Goal: Task Accomplishment & Management: Complete application form

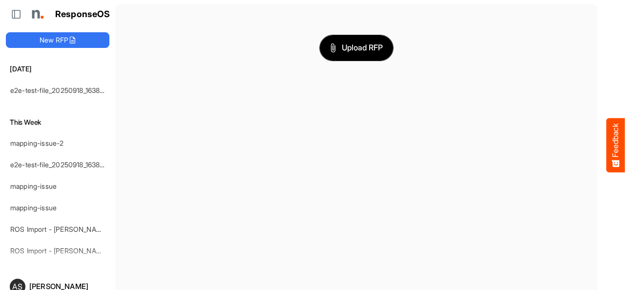
click at [350, 54] on button "Upload RFP" at bounding box center [356, 47] width 73 height 25
click at [340, 43] on span "Upload RFP" at bounding box center [356, 48] width 53 height 13
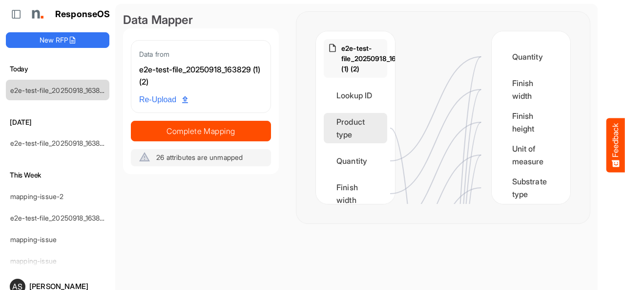
click at [353, 142] on div "Product type" at bounding box center [355, 128] width 63 height 30
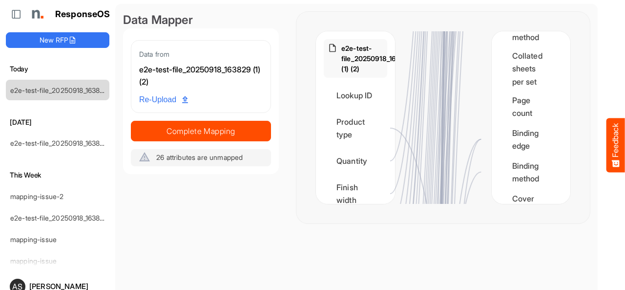
scroll to position [1084, 0]
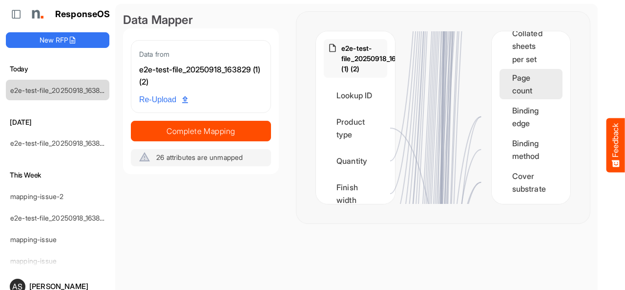
click at [522, 74] on div "Page count" at bounding box center [531, 84] width 63 height 30
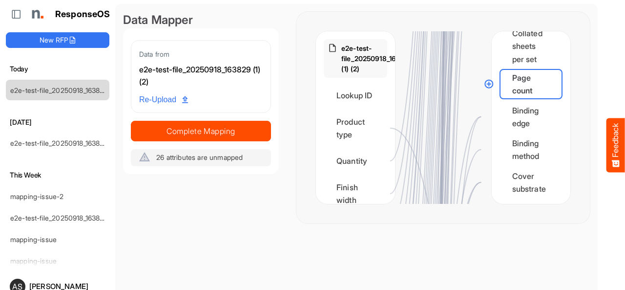
click at [489, 85] on circle at bounding box center [489, 84] width 12 height 12
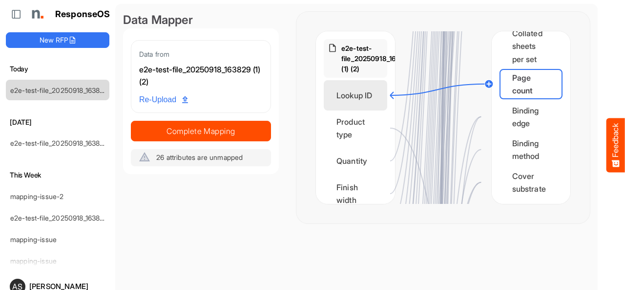
drag, startPoint x: 489, startPoint y: 85, endPoint x: 370, endPoint y: 97, distance: 119.2
click at [370, 97] on div "e2e-test-file_20250918_163829 (1) (2) Lookup ID Product type Quantity Finish wi…" at bounding box center [443, 117] width 254 height 172
click at [372, 91] on div "Lookup ID" at bounding box center [355, 95] width 63 height 30
click at [380, 100] on div "Lookup ID" at bounding box center [355, 95] width 63 height 30
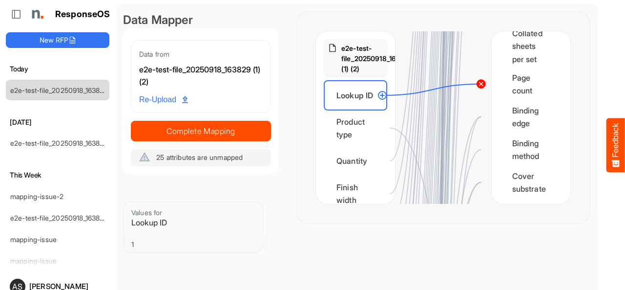
click at [479, 83] on circle at bounding box center [481, 84] width 12 height 12
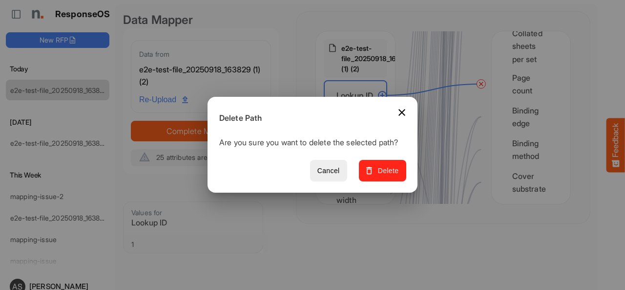
click at [393, 175] on span "Delete" at bounding box center [382, 171] width 33 height 12
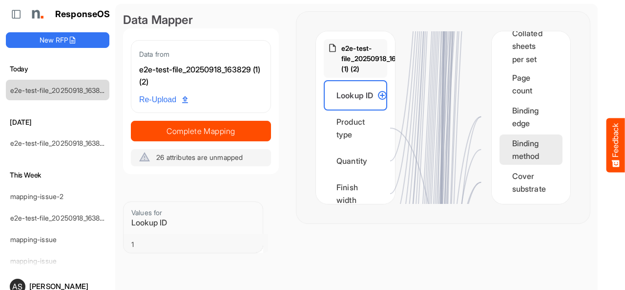
click at [500, 155] on div "Binding method" at bounding box center [531, 149] width 63 height 30
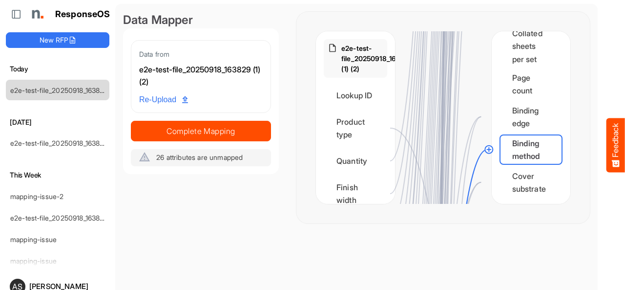
drag, startPoint x: 488, startPoint y: 150, endPoint x: 395, endPoint y: 161, distance: 94.4
click at [395, 161] on icon at bounding box center [443, 117] width 254 height 172
drag, startPoint x: 477, startPoint y: 156, endPoint x: 432, endPoint y: 130, distance: 52.3
click at [432, 130] on icon at bounding box center [443, 117] width 254 height 172
click at [515, 83] on div "Page count" at bounding box center [531, 84] width 63 height 30
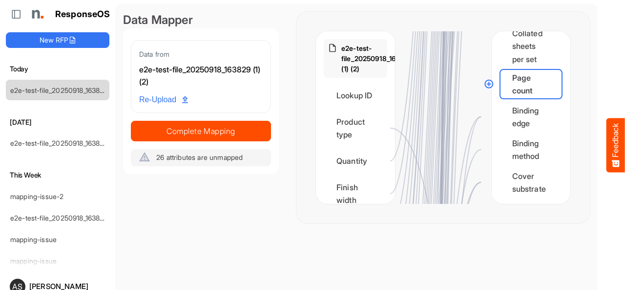
drag, startPoint x: 486, startPoint y: 85, endPoint x: 460, endPoint y: 82, distance: 26.6
click at [439, 82] on icon at bounding box center [443, 117] width 254 height 172
drag, startPoint x: 492, startPoint y: 82, endPoint x: 378, endPoint y: 161, distance: 138.3
click at [378, 161] on div "e2e-test-file_20250918_163829 (1) (2) Lookup ID Product type Quantity Finish wi…" at bounding box center [443, 117] width 254 height 172
click at [507, 81] on div "Page count" at bounding box center [531, 84] width 63 height 30
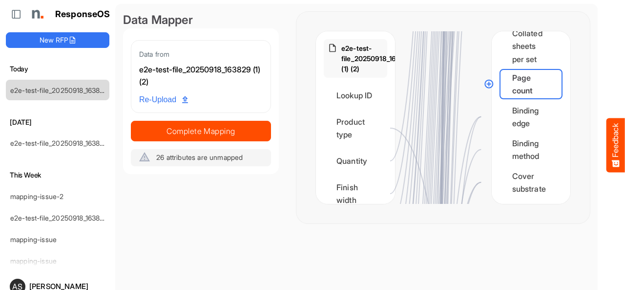
click at [491, 85] on circle at bounding box center [489, 84] width 12 height 12
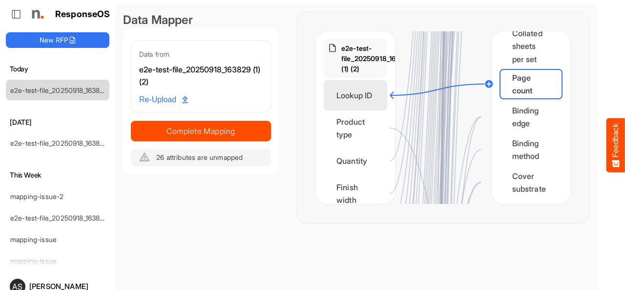
drag, startPoint x: 491, startPoint y: 85, endPoint x: 371, endPoint y: 94, distance: 121.0
click at [371, 94] on div "e2e-test-file_20250918_163829 (1) (2) Lookup ID Product type Quantity Finish wi…" at bounding box center [443, 117] width 254 height 172
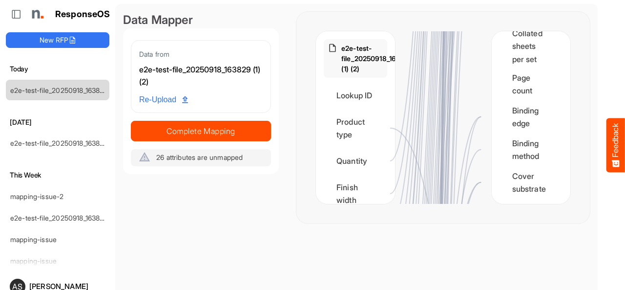
click at [388, 160] on div "e2e-test-file_20250918_163829 (1) (2) Lookup ID Product type Quantity Finish wi…" at bounding box center [355, 117] width 79 height 172
click at [492, 87] on div "Quantity Finish width Finish height Unit of measure Substrate type Substrate th…" at bounding box center [531, 117] width 79 height 172
click at [500, 87] on div "Page count" at bounding box center [531, 84] width 63 height 30
drag, startPoint x: 487, startPoint y: 86, endPoint x: 466, endPoint y: 88, distance: 21.1
click at [466, 88] on div "e2e-test-file_20250918_163829 (1) (2) Lookup ID Product type Quantity Finish wi…" at bounding box center [443, 117] width 254 height 172
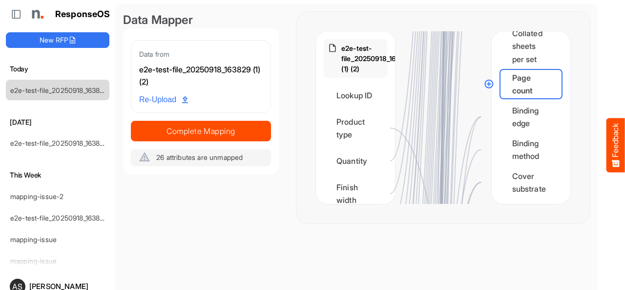
click at [486, 84] on circle at bounding box center [489, 84] width 12 height 12
drag, startPoint x: 486, startPoint y: 84, endPoint x: 389, endPoint y: 124, distance: 105.2
click at [389, 124] on div "e2e-test-file_20250918_163829 (1) (2) Lookup ID Product type Quantity Finish wi…" at bounding box center [443, 117] width 254 height 172
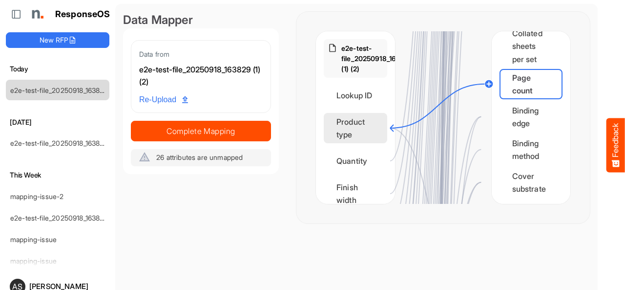
click at [384, 119] on div "e2e-test-file_20250918_163829 (1) (2) Lookup ID Product type Quantity Finish wi…" at bounding box center [355, 117] width 79 height 172
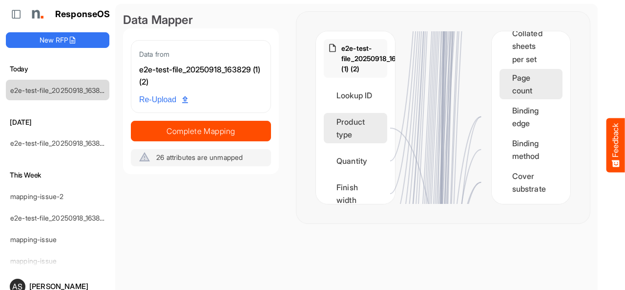
click at [504, 75] on div "Page count" at bounding box center [531, 84] width 63 height 30
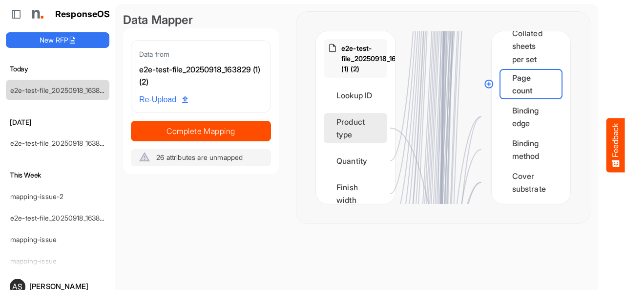
click at [490, 84] on circle at bounding box center [489, 84] width 12 height 12
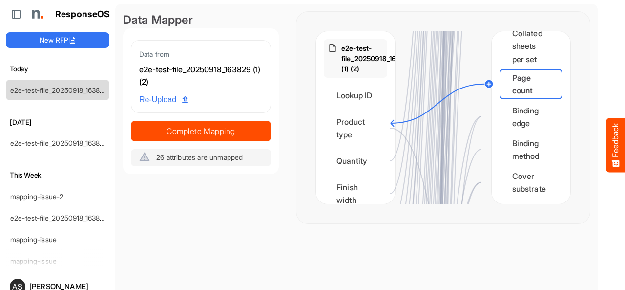
click at [395, 123] on div at bounding box center [443, 117] width 97 height 172
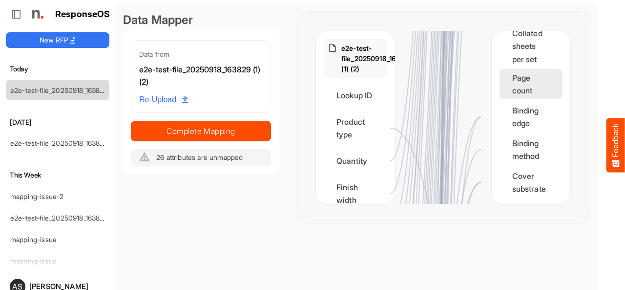
click at [512, 81] on div "Page count" at bounding box center [531, 84] width 63 height 30
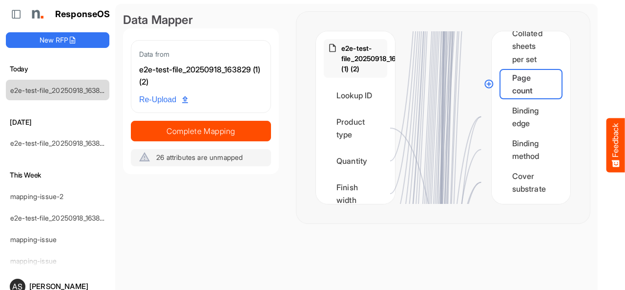
click at [488, 83] on circle at bounding box center [489, 84] width 12 height 12
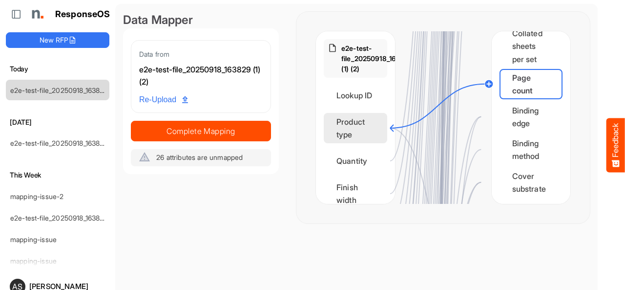
click at [355, 122] on div "Product type" at bounding box center [355, 128] width 63 height 30
click at [391, 128] on circle at bounding box center [390, 128] width 12 height 12
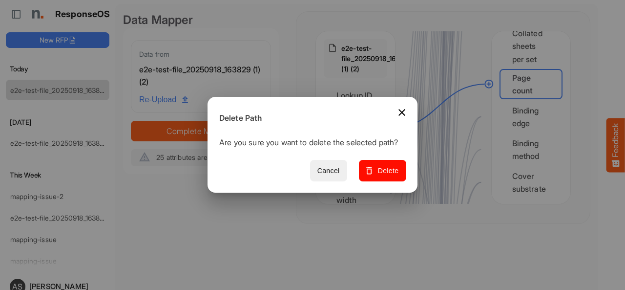
click at [340, 175] on span "Cancel" at bounding box center [328, 171] width 22 height 12
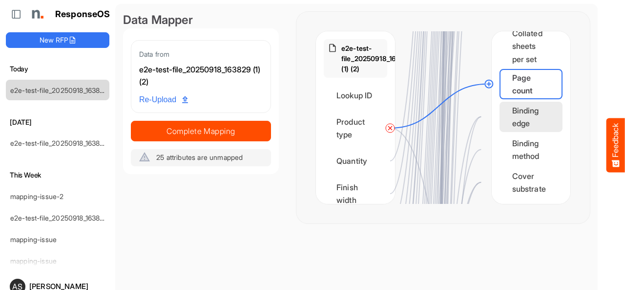
click at [507, 123] on div "Binding edge" at bounding box center [531, 117] width 63 height 30
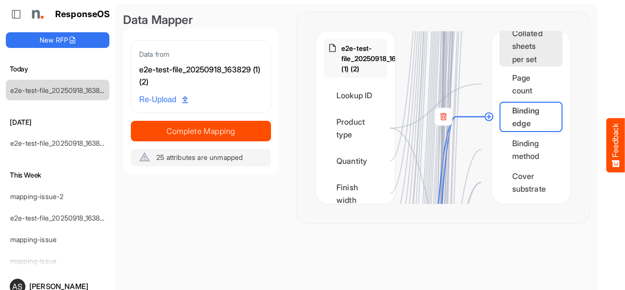
click at [505, 63] on div "Collated sheets per set" at bounding box center [531, 46] width 63 height 41
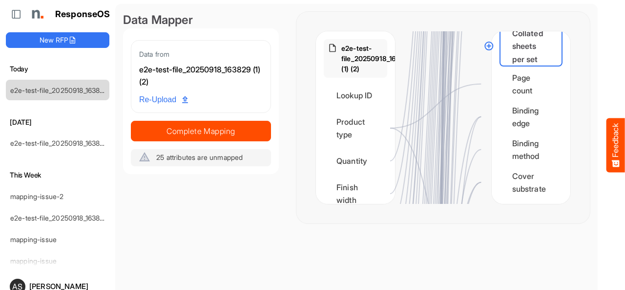
click at [510, 47] on div "Collated sheets per set" at bounding box center [531, 46] width 63 height 41
click at [475, 57] on div at bounding box center [443, 117] width 97 height 172
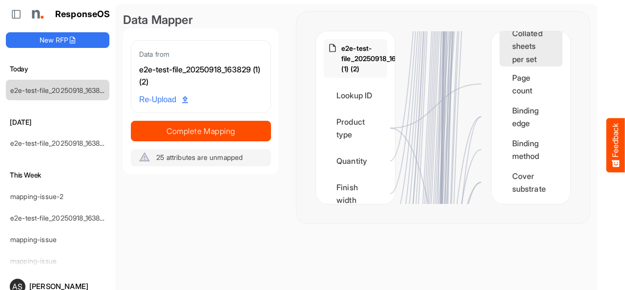
click at [500, 47] on div "Collated sheets per set" at bounding box center [531, 46] width 63 height 41
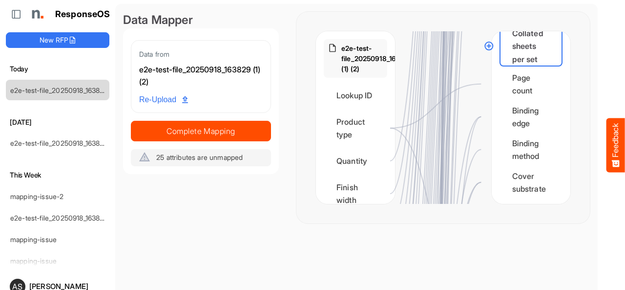
click at [489, 45] on circle at bounding box center [489, 46] width 12 height 12
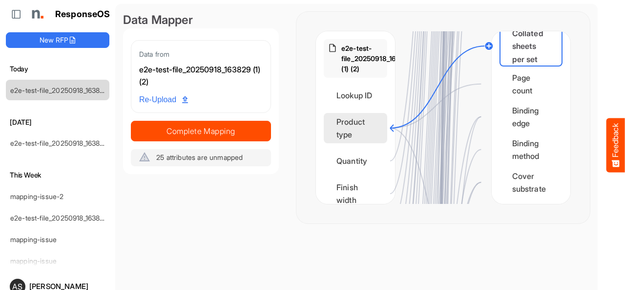
click at [365, 120] on div "Product type" at bounding box center [355, 128] width 63 height 30
click at [389, 128] on circle at bounding box center [390, 128] width 12 height 12
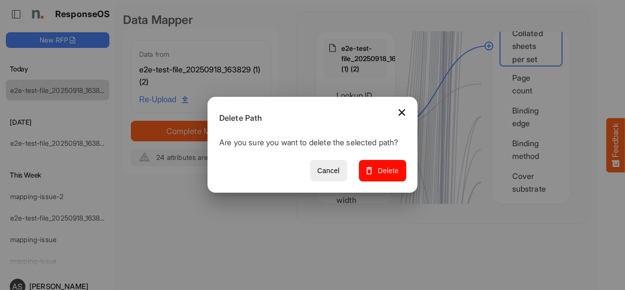
click at [407, 110] on icon "Close dialog" at bounding box center [402, 112] width 12 height 12
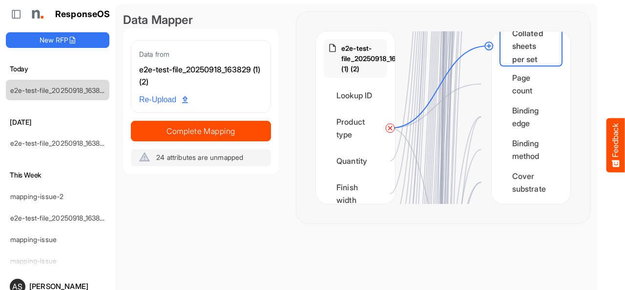
click at [455, 92] on icon at bounding box center [435, 106] width 91 height 44
click at [470, 85] on icon at bounding box center [435, 106] width 91 height 44
click at [392, 130] on circle at bounding box center [390, 128] width 12 height 12
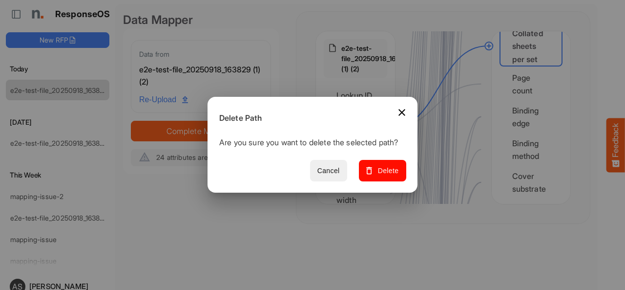
click at [332, 170] on span "Cancel" at bounding box center [328, 171] width 22 height 12
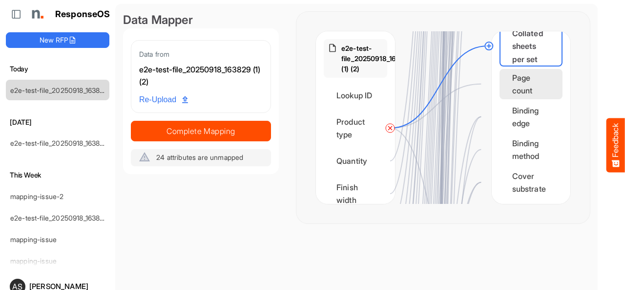
click at [500, 84] on div "Page count" at bounding box center [531, 84] width 63 height 30
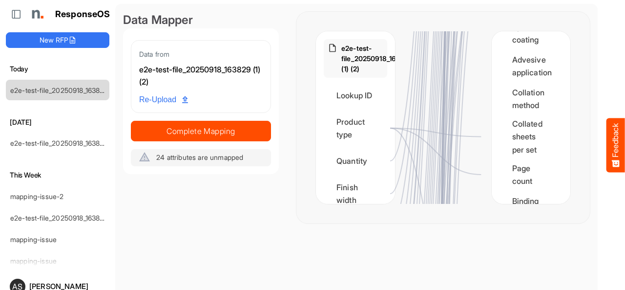
scroll to position [1017, 0]
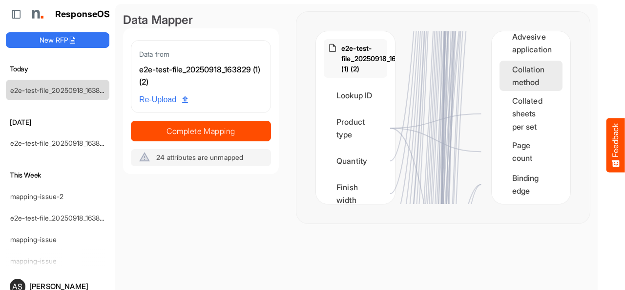
click at [507, 67] on div "Collation method" at bounding box center [531, 76] width 63 height 30
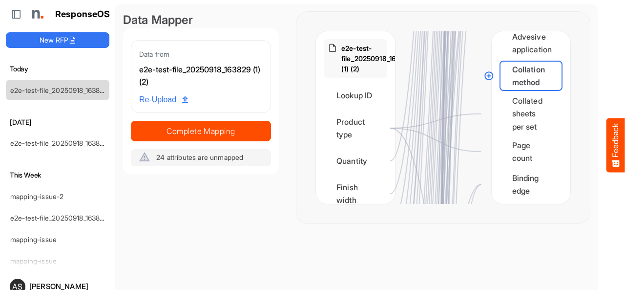
click at [488, 77] on circle at bounding box center [489, 76] width 12 height 12
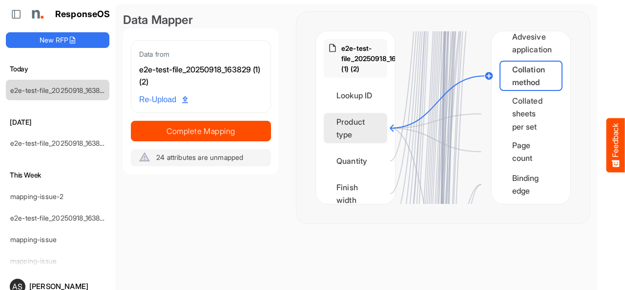
click at [373, 131] on div "Product type" at bounding box center [355, 128] width 63 height 30
click at [467, 149] on icon at bounding box center [435, 139] width 91 height 23
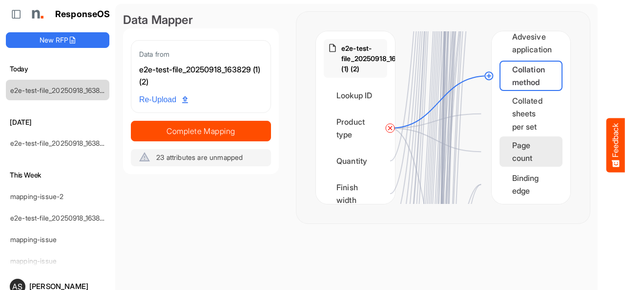
click at [500, 153] on div "Page count" at bounding box center [531, 151] width 63 height 30
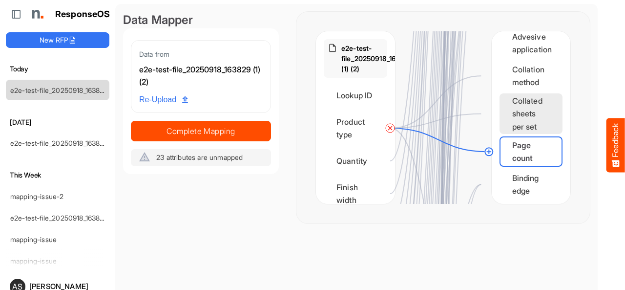
click at [500, 104] on div "Collated sheets per set" at bounding box center [531, 113] width 63 height 41
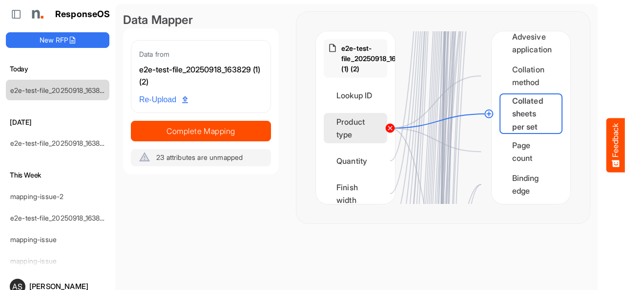
click at [392, 127] on circle at bounding box center [390, 128] width 12 height 12
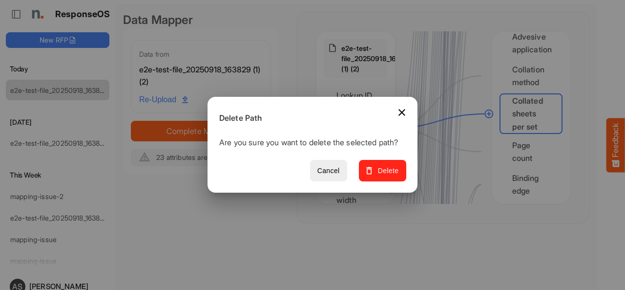
click at [385, 171] on span "Delete" at bounding box center [382, 171] width 33 height 12
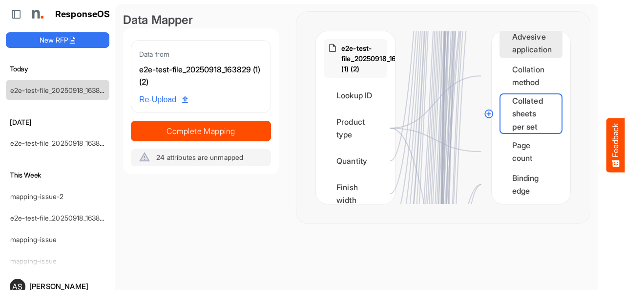
click at [507, 40] on div "Advesive application" at bounding box center [531, 43] width 63 height 30
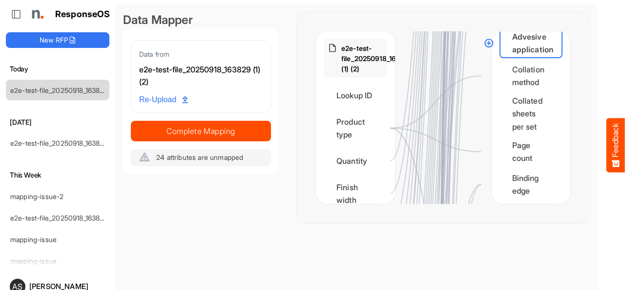
click at [489, 44] on circle at bounding box center [489, 43] width 12 height 12
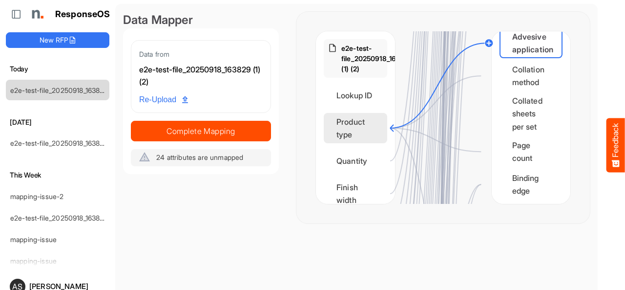
click at [363, 129] on div "Product type" at bounding box center [355, 128] width 63 height 30
click at [390, 124] on circle at bounding box center [390, 128] width 12 height 12
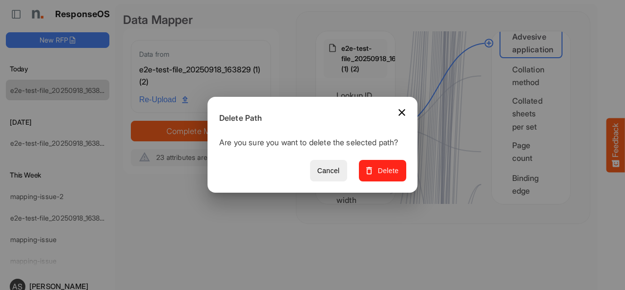
click at [389, 177] on span "Delete" at bounding box center [382, 171] width 33 height 12
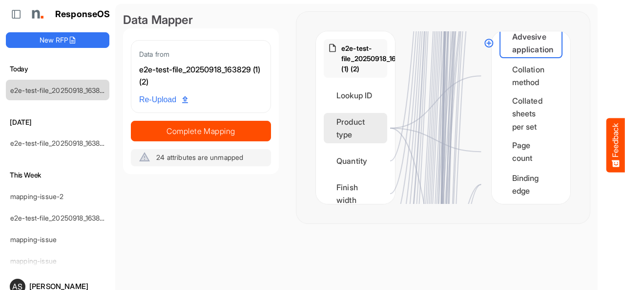
click at [351, 124] on div "Product type" at bounding box center [355, 128] width 63 height 30
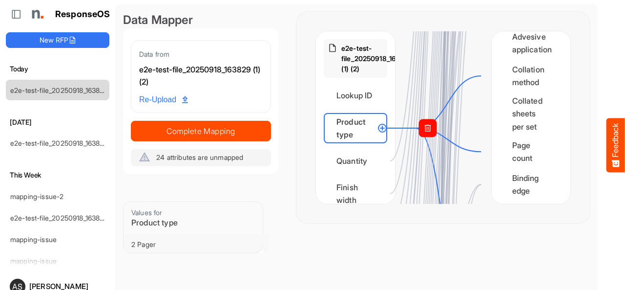
click at [432, 133] on rect at bounding box center [428, 128] width 18 height 18
click at [432, 167] on icon at bounding box center [435, 46] width 91 height 923
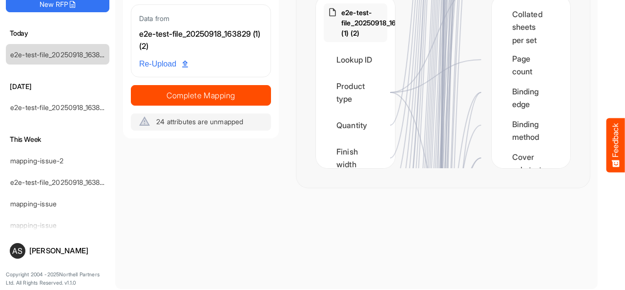
scroll to position [1073, 0]
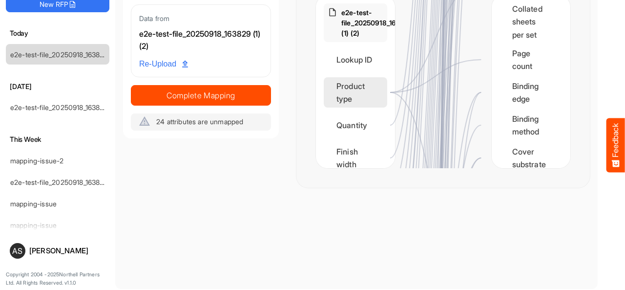
click at [358, 88] on div "Product type" at bounding box center [355, 92] width 63 height 30
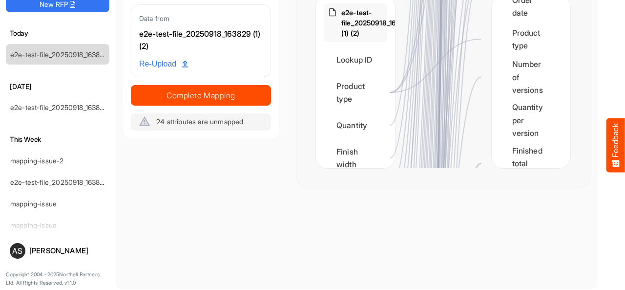
scroll to position [1333, 0]
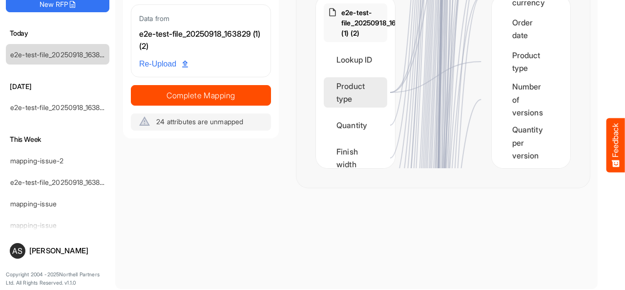
click at [354, 78] on div "Product type" at bounding box center [355, 92] width 63 height 30
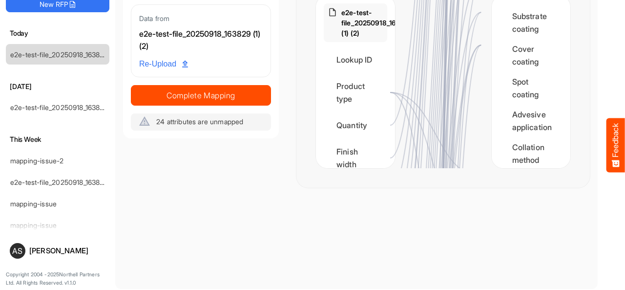
scroll to position [418, 0]
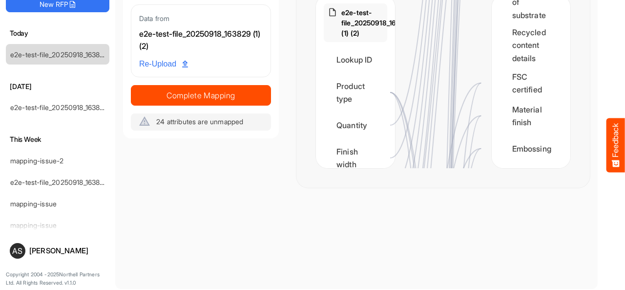
click at [165, 67] on span "Re-Upload" at bounding box center [163, 64] width 49 height 13
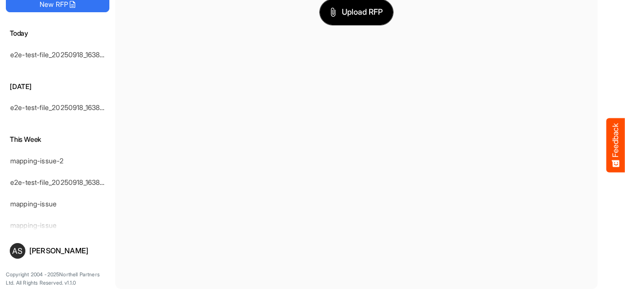
click at [351, 19] on button "Upload RFP" at bounding box center [356, 12] width 73 height 25
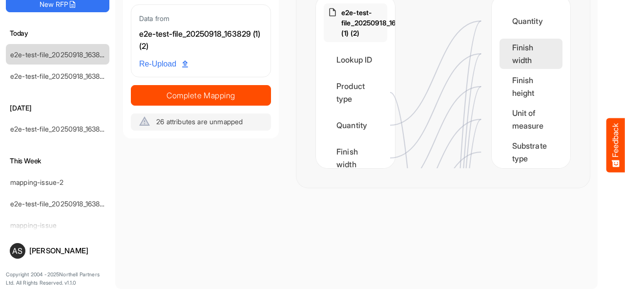
click at [516, 55] on div "Finish width" at bounding box center [531, 54] width 63 height 30
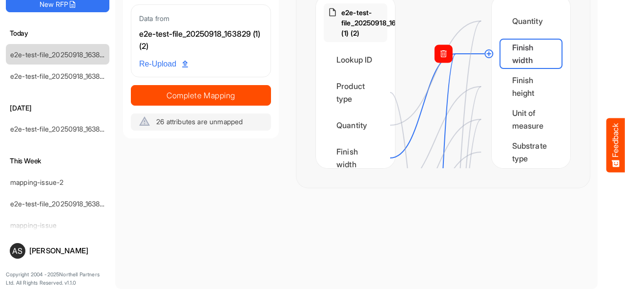
click at [449, 54] on rect at bounding box center [444, 54] width 18 height 18
click at [442, 57] on rect at bounding box center [444, 54] width 18 height 18
click at [447, 55] on rect at bounding box center [444, 54] width 18 height 18
click at [509, 50] on div "Finish width" at bounding box center [531, 54] width 63 height 30
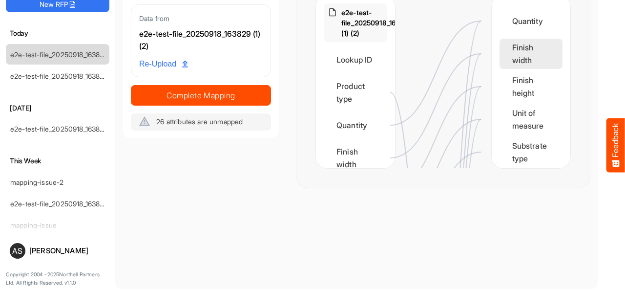
click at [517, 58] on div "Finish width" at bounding box center [531, 54] width 63 height 30
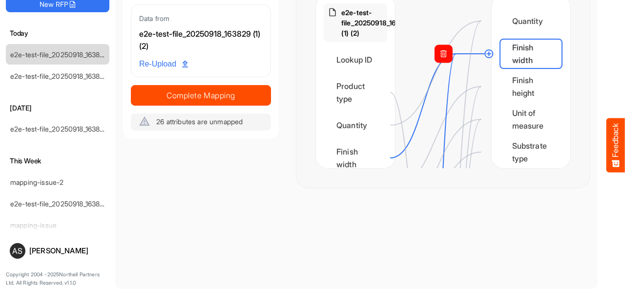
click at [445, 54] on rect at bounding box center [444, 54] width 18 height 18
click at [393, 160] on circle at bounding box center [390, 158] width 12 height 12
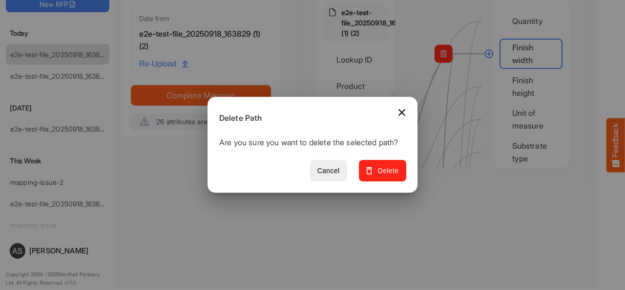
click at [393, 182] on button "Delete" at bounding box center [382, 171] width 47 height 22
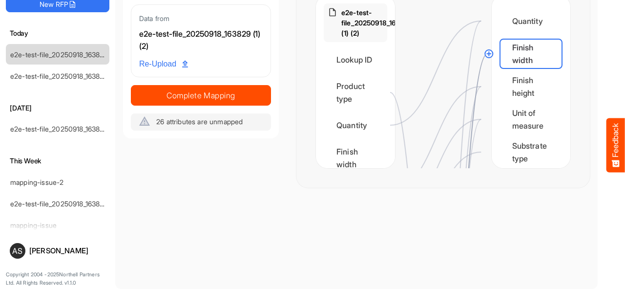
scroll to position [38, 0]
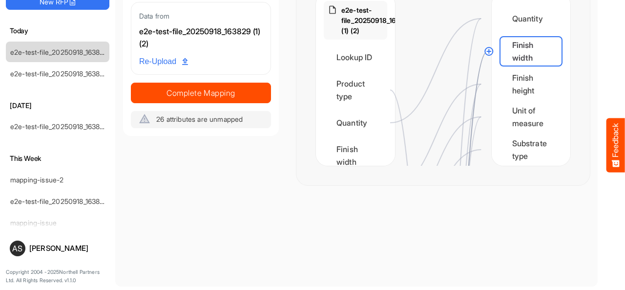
click at [502, 59] on div "Finish width" at bounding box center [531, 51] width 63 height 30
click at [504, 85] on div "Finish height" at bounding box center [531, 84] width 63 height 30
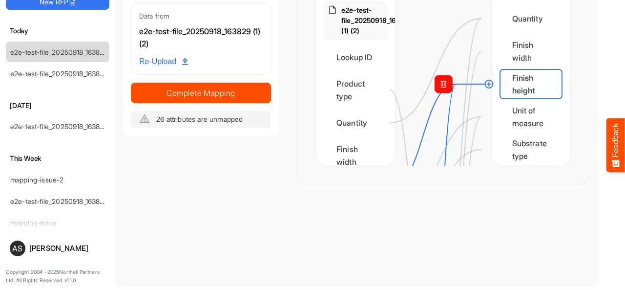
click at [441, 88] on rect at bounding box center [444, 84] width 18 height 18
click at [437, 102] on icon at bounding box center [438, 136] width 97 height 104
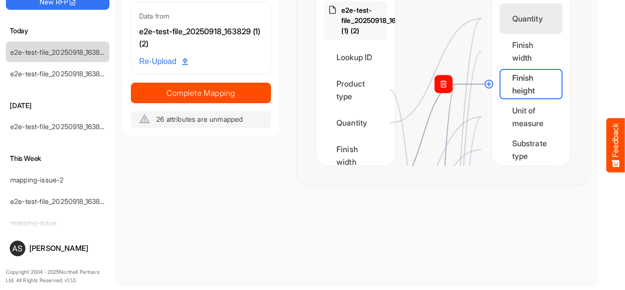
click at [500, 13] on div "Quantity" at bounding box center [531, 18] width 63 height 30
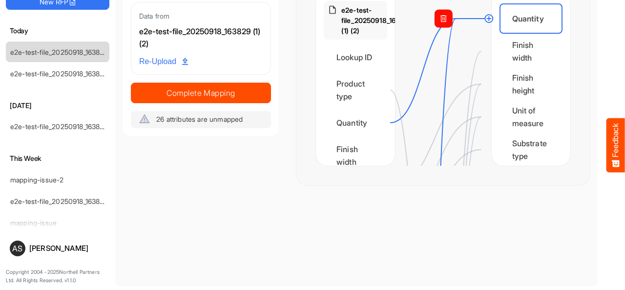
click at [441, 23] on rect at bounding box center [444, 19] width 18 height 18
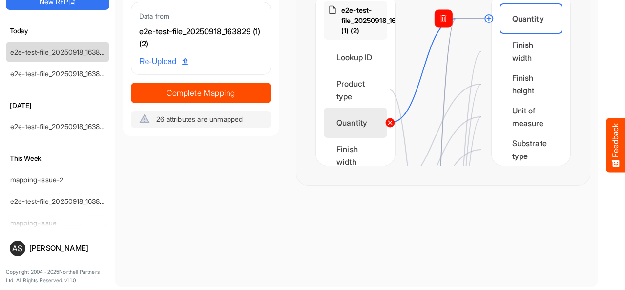
click at [395, 120] on circle at bounding box center [390, 123] width 12 height 12
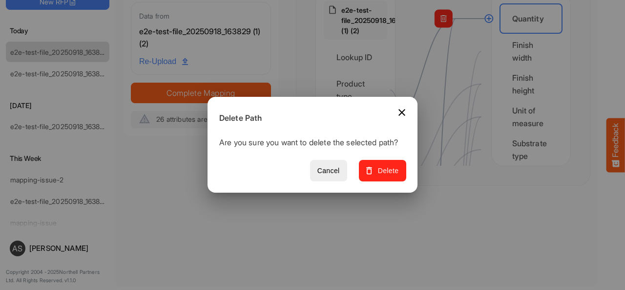
click at [386, 171] on span "Delete" at bounding box center [382, 171] width 33 height 12
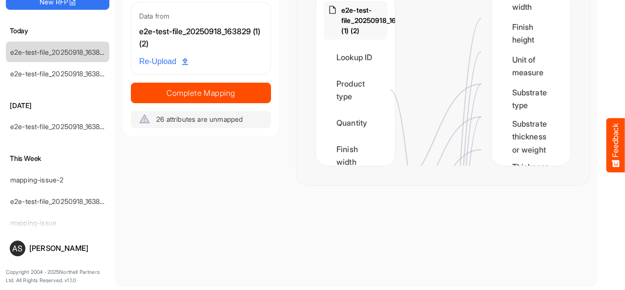
scroll to position [0, 0]
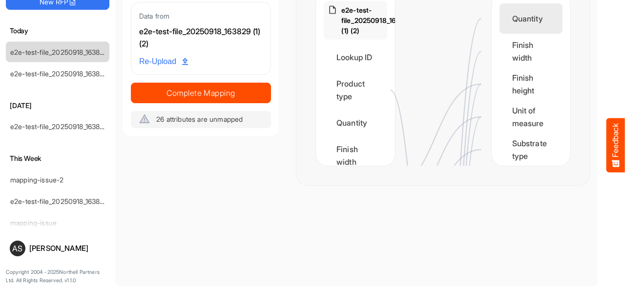
click at [532, 20] on div "Quantity" at bounding box center [531, 18] width 63 height 30
click at [521, 14] on div "Quantity" at bounding box center [531, 18] width 63 height 30
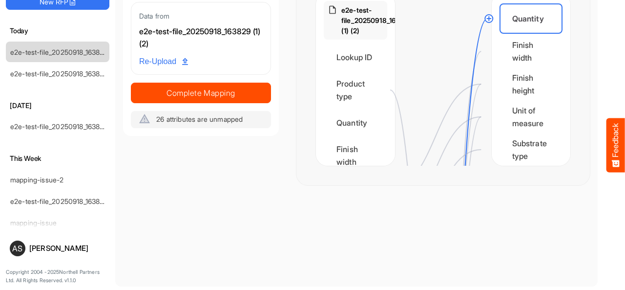
drag, startPoint x: 476, startPoint y: 50, endPoint x: 475, endPoint y: 69, distance: 19.1
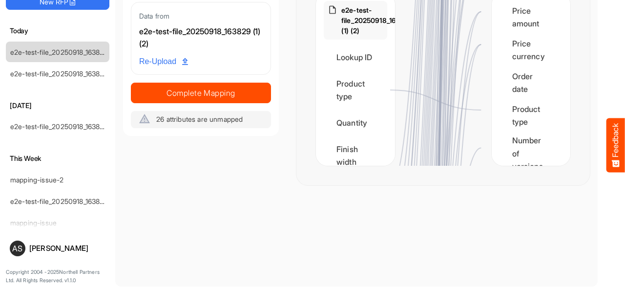
scroll to position [1282, 0]
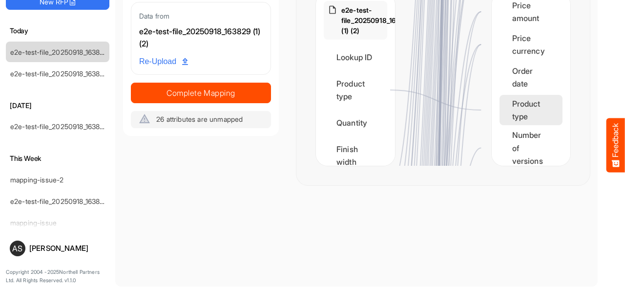
click at [504, 114] on div "Product type" at bounding box center [531, 110] width 63 height 30
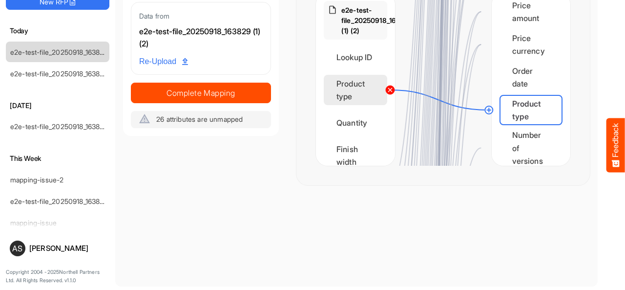
click at [386, 93] on circle at bounding box center [390, 90] width 12 height 12
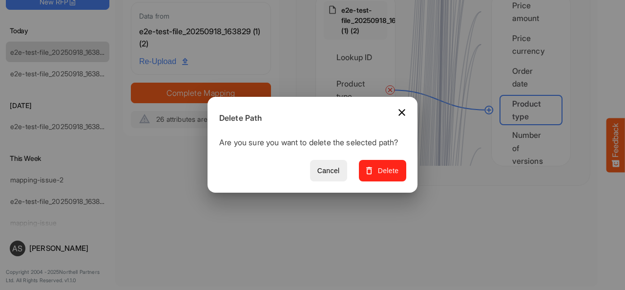
click at [380, 171] on span "Delete" at bounding box center [382, 171] width 33 height 12
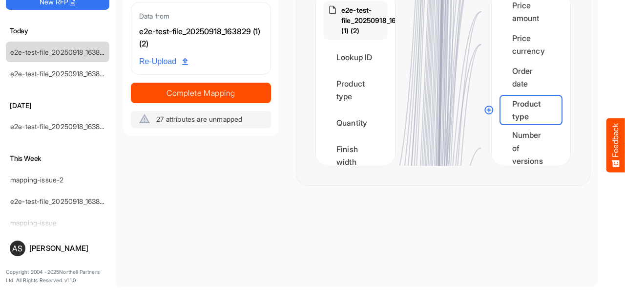
click at [487, 109] on circle at bounding box center [489, 110] width 12 height 12
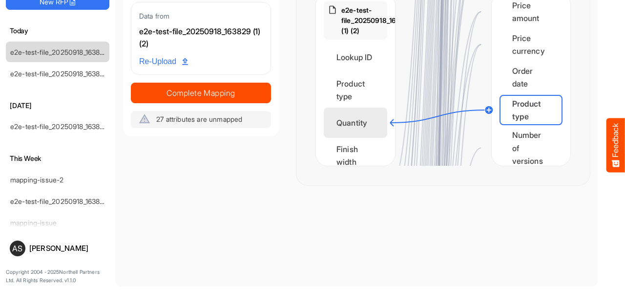
click at [366, 119] on div "Quantity" at bounding box center [355, 122] width 63 height 30
click at [486, 108] on circle at bounding box center [489, 110] width 12 height 12
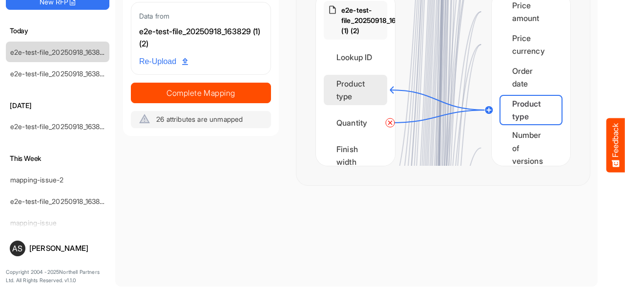
click at [358, 85] on div "Product type" at bounding box center [355, 90] width 63 height 30
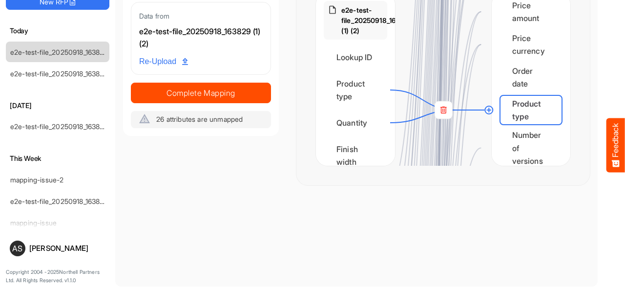
click at [490, 108] on circle at bounding box center [489, 110] width 12 height 12
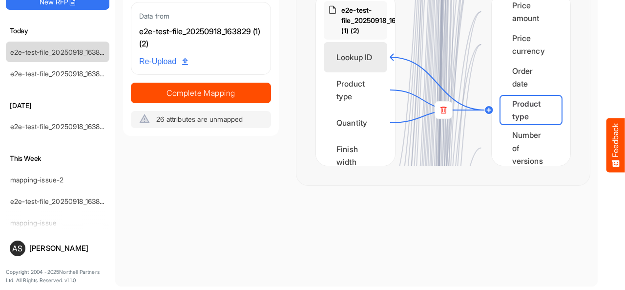
click at [372, 52] on div "Lookup ID" at bounding box center [355, 57] width 63 height 30
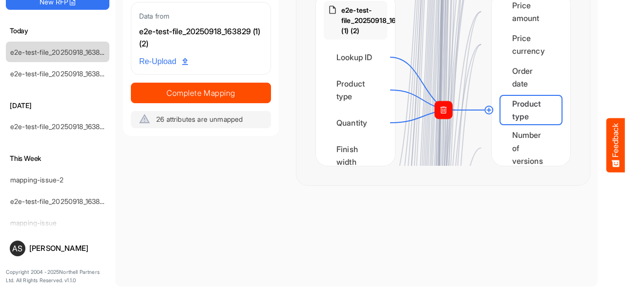
click at [441, 112] on rect at bounding box center [444, 110] width 18 height 18
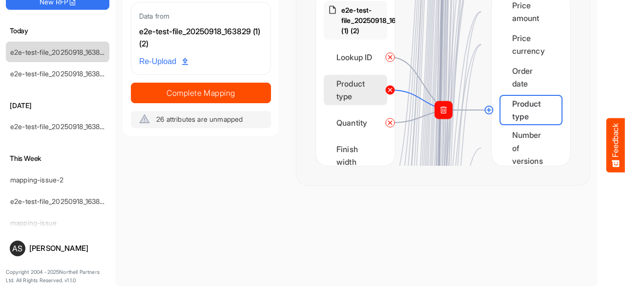
click at [394, 85] on circle at bounding box center [390, 90] width 12 height 12
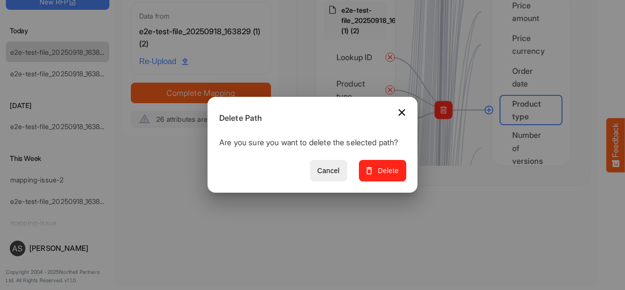
click at [395, 173] on span "Delete" at bounding box center [382, 171] width 33 height 12
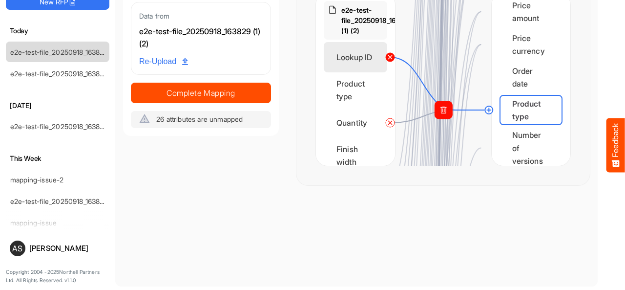
click at [389, 59] on circle at bounding box center [390, 57] width 12 height 12
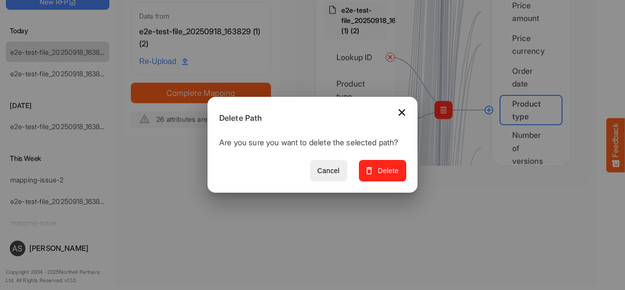
click at [397, 177] on span "Delete" at bounding box center [382, 171] width 33 height 12
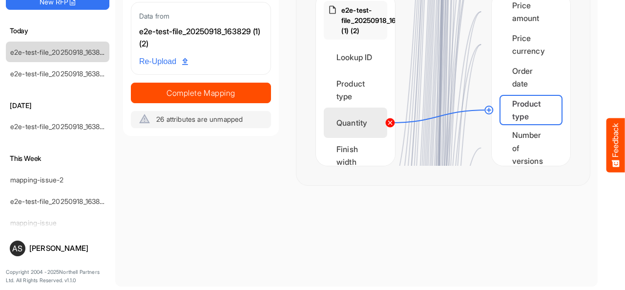
click at [391, 124] on circle at bounding box center [390, 123] width 12 height 12
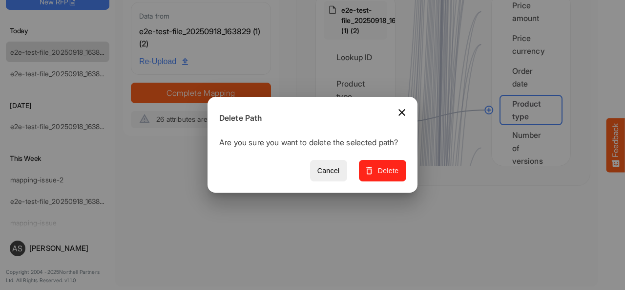
click at [390, 177] on span "Delete" at bounding box center [382, 171] width 33 height 12
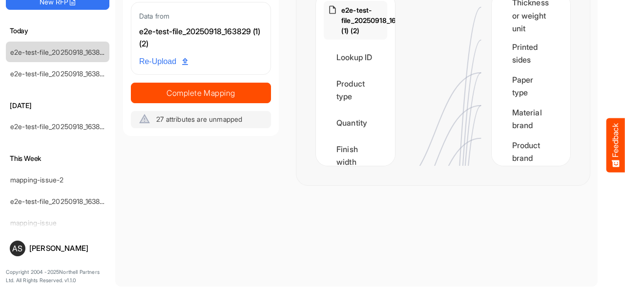
scroll to position [0, 0]
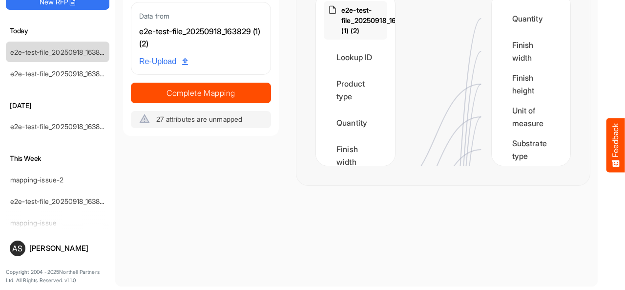
click at [565, 3] on div "e2e-test-file_20250918_163829 (1) (2) Lookup ID Product type Quantity Finish wi…" at bounding box center [442, 79] width 293 height 211
click at [164, 58] on span "Re-Upload" at bounding box center [163, 61] width 49 height 13
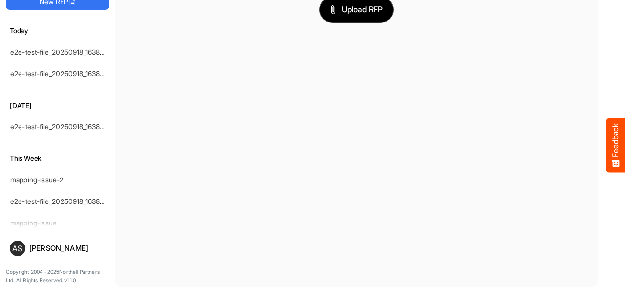
click at [327, 19] on button "Upload RFP" at bounding box center [356, 9] width 73 height 25
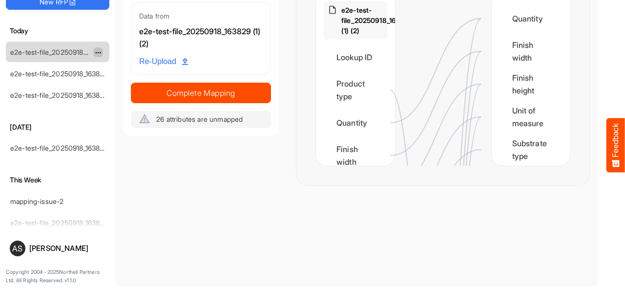
click at [100, 56] on button "dropdownbutton" at bounding box center [98, 52] width 10 height 10
click at [116, 63] on li "Rename" at bounding box center [122, 66] width 59 height 15
click at [81, 54] on input "**********" at bounding box center [58, 51] width 96 height 11
click at [3, 51] on div "**********" at bounding box center [57, 126] width 115 height 328
click at [10, 51] on div "e2e-test-file_20250918_163829 (1) (2)" at bounding box center [49, 52] width 87 height 20
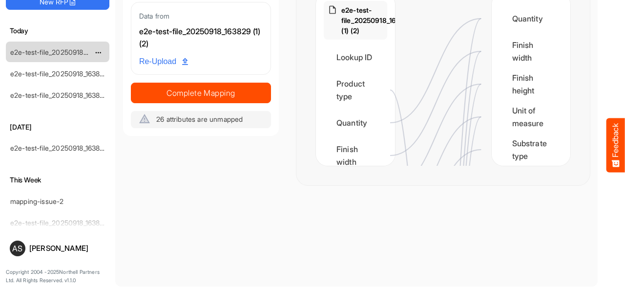
click at [23, 49] on link "e2e-test-file_20250918_163829 (1) (2)" at bounding box center [68, 52] width 116 height 8
click at [98, 51] on span "dropdownbutton" at bounding box center [97, 52] width 5 height 7
click at [115, 65] on li "Rename" at bounding box center [122, 66] width 59 height 15
click at [115, 65] on div "**********" at bounding box center [57, 126] width 115 height 328
click at [115, 65] on div "ResponseOS New RFP [DATE] e2e-test-file_20250918_163829 (1) (2) e2e-test-file_2…" at bounding box center [57, 126] width 115 height 328
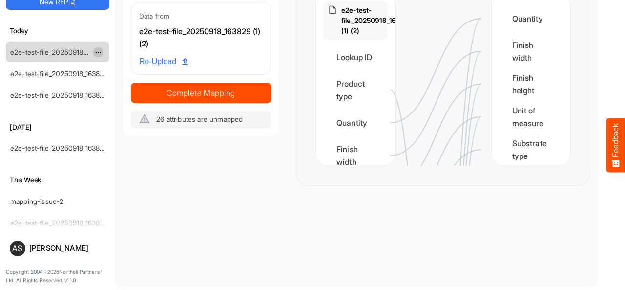
click at [100, 54] on span "dropdownbutton" at bounding box center [97, 52] width 5 height 7
click at [119, 67] on li "Rename" at bounding box center [122, 66] width 59 height 15
click at [119, 67] on main "Data Mapper Data from e2e-test-file_20250918_163829 (1) (2) Re-Upload Complete …" at bounding box center [356, 126] width 482 height 320
click at [97, 50] on span "dropdownbutton" at bounding box center [97, 52] width 5 height 7
click at [106, 66] on span at bounding box center [103, 66] width 9 height 15
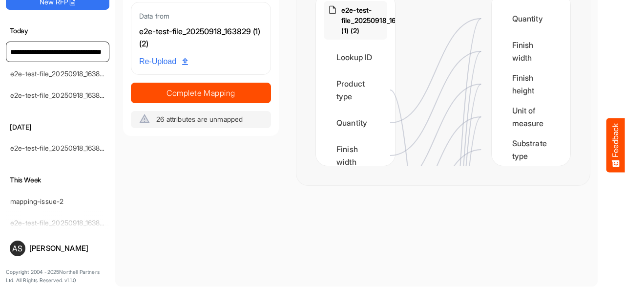
click at [23, 49] on input "**********" at bounding box center [58, 51] width 96 height 11
type input "**********"
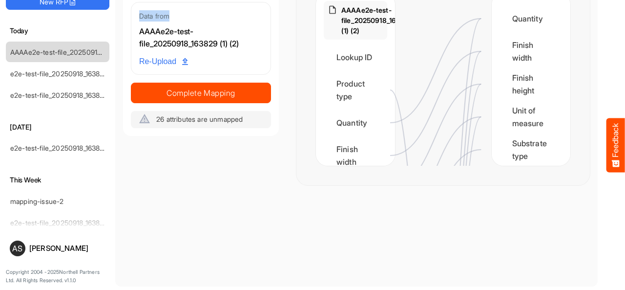
drag, startPoint x: 121, startPoint y: 12, endPoint x: 172, endPoint y: 21, distance: 51.6
click at [172, 21] on main "Data Mapper Data from AAAAe2e-test-file_20250918_163829 (1) (2) Re-Upload Compl…" at bounding box center [356, 126] width 482 height 320
click at [63, 78] on div "e2e-test-file_20250918_163829 (1) (2)" at bounding box center [49, 73] width 87 height 20
click at [57, 73] on link "e2e-test-file_20250918_163829 (1) (2)" at bounding box center [68, 73] width 116 height 8
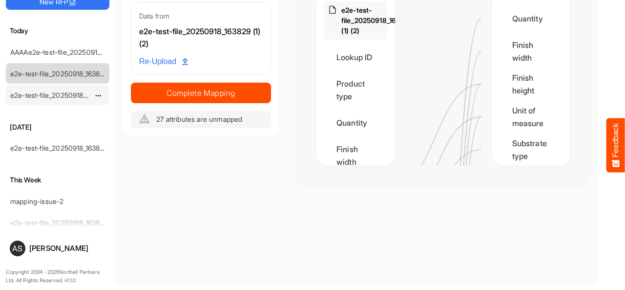
click at [49, 87] on div "e2e-test-file_20250918_163829 (1) (2)" at bounding box center [49, 95] width 87 height 20
click at [49, 91] on link "e2e-test-file_20250918_163829 (1) (2)" at bounding box center [68, 95] width 116 height 8
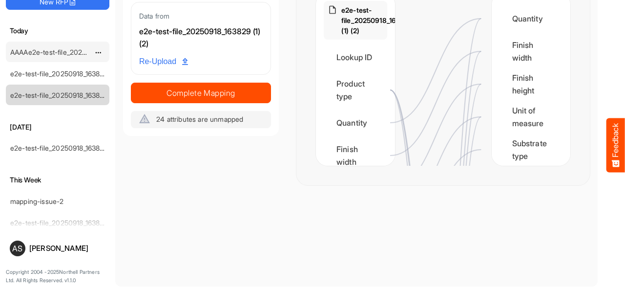
click at [66, 48] on link "AAAAe2e-test-file_20250918_163829 (1) (2)" at bounding box center [77, 52] width 134 height 8
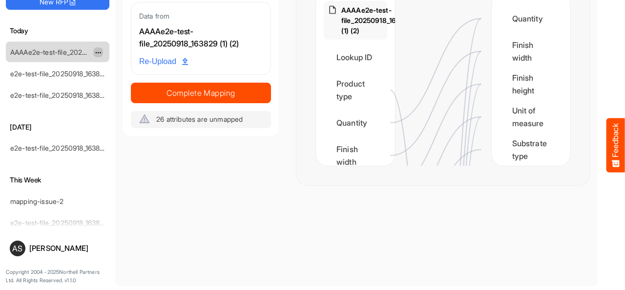
click at [97, 50] on span "dropdownbutton" at bounding box center [97, 52] width 5 height 7
click at [110, 84] on li "Delete" at bounding box center [122, 81] width 59 height 15
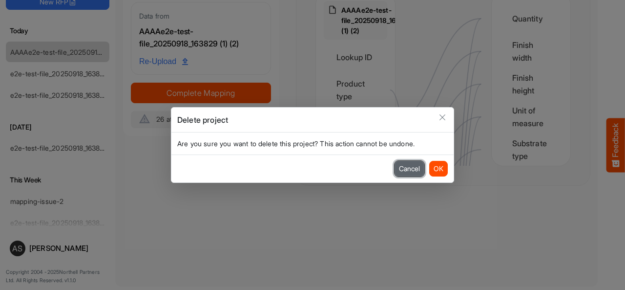
click at [412, 169] on button "Cancel" at bounding box center [410, 169] width 30 height 16
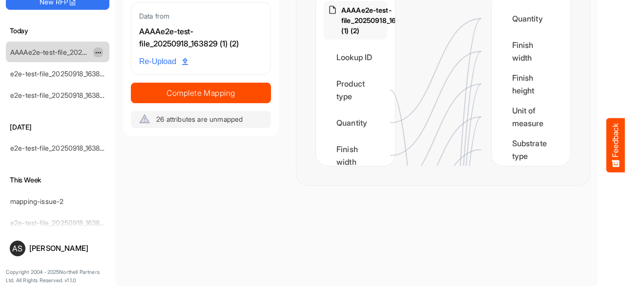
click at [95, 52] on span "dropdownbutton" at bounding box center [97, 52] width 5 height 7
click at [116, 78] on li "Delete" at bounding box center [122, 81] width 59 height 15
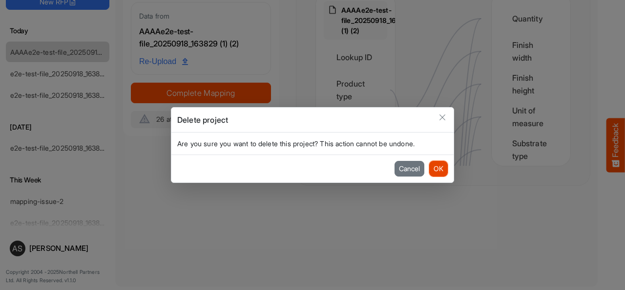
click at [436, 169] on button "OK" at bounding box center [438, 169] width 19 height 16
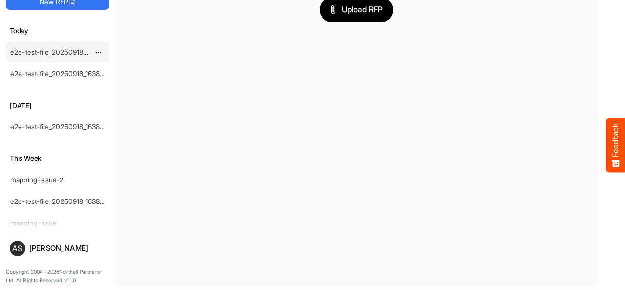
click at [77, 50] on link "e2e-test-file_20250918_163829 (1) (2)" at bounding box center [68, 52] width 116 height 8
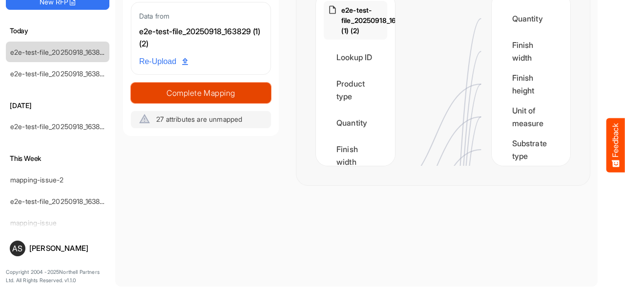
click at [163, 95] on span "Complete Mapping" at bounding box center [200, 93] width 139 height 14
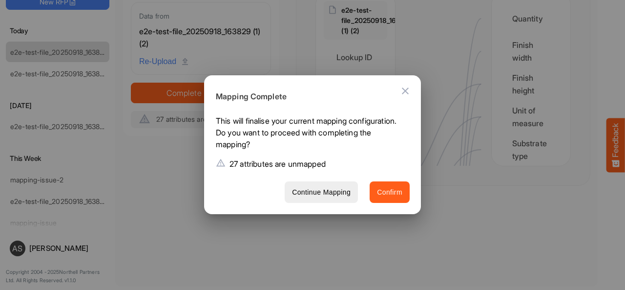
click at [390, 197] on span "Confirm" at bounding box center [389, 192] width 25 height 12
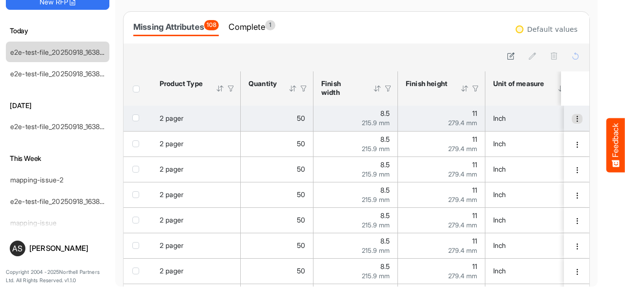
click at [572, 114] on button "dropdownbutton" at bounding box center [577, 119] width 11 height 10
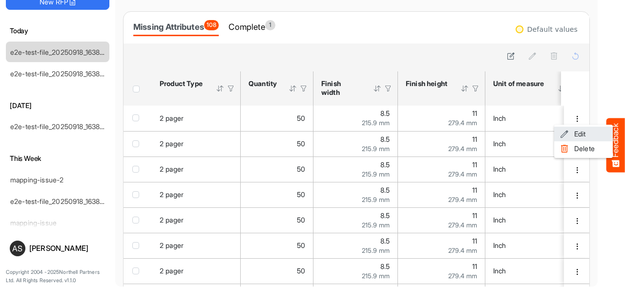
click at [574, 128] on li "Edit" at bounding box center [583, 133] width 59 height 15
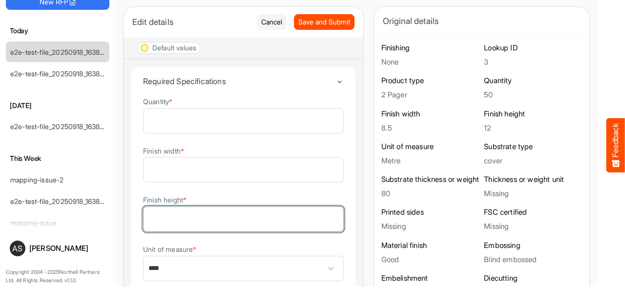
click at [190, 216] on input "**" at bounding box center [244, 219] width 200 height 24
type input "*****"
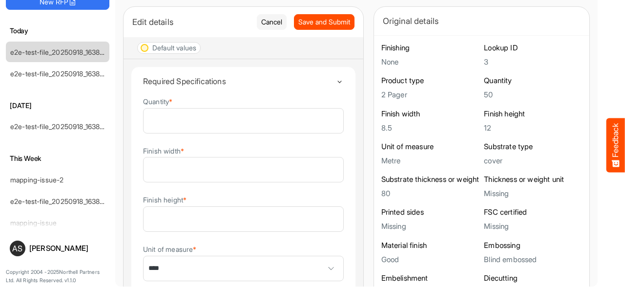
click at [624, 120] on button "Feedback" at bounding box center [615, 145] width 19 height 54
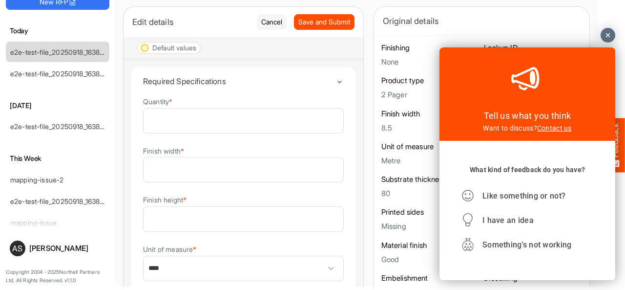
click at [611, 35] on div at bounding box center [608, 35] width 15 height 15
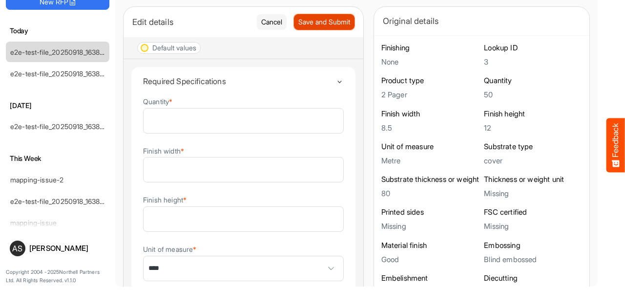
click at [304, 28] on button "Save and Submit" at bounding box center [324, 22] width 61 height 16
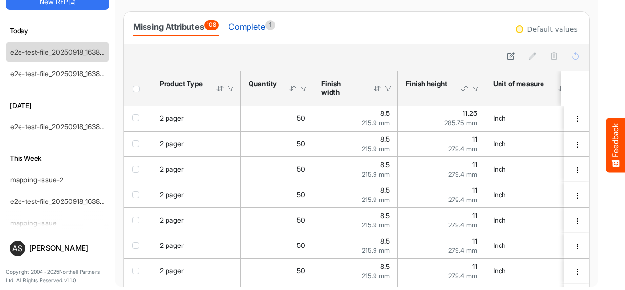
click at [260, 26] on div "Complete 1" at bounding box center [252, 27] width 46 height 14
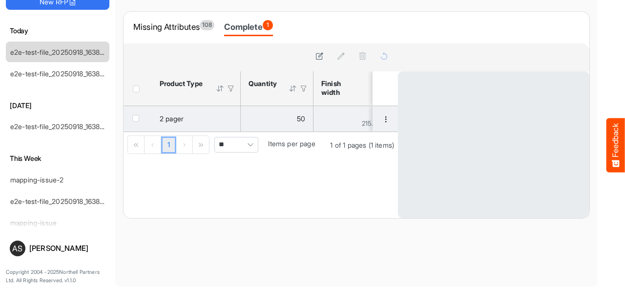
drag, startPoint x: 260, startPoint y: 26, endPoint x: 373, endPoint y: 130, distance: 153.4
click at [355, 117] on div "Missing Attributes 108 Complete 1 sfgridjb2jegwmnpb_header_table Press Enter to…" at bounding box center [357, 115] width 466 height 206
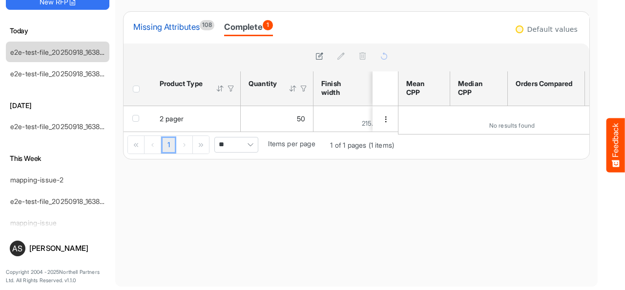
click at [187, 20] on div "Missing Attributes 108" at bounding box center [173, 27] width 81 height 14
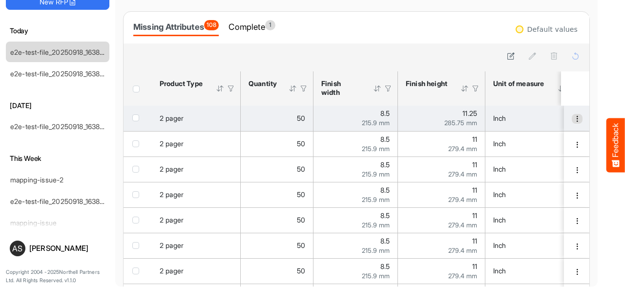
click at [572, 122] on button "dropdownbutton" at bounding box center [577, 119] width 11 height 10
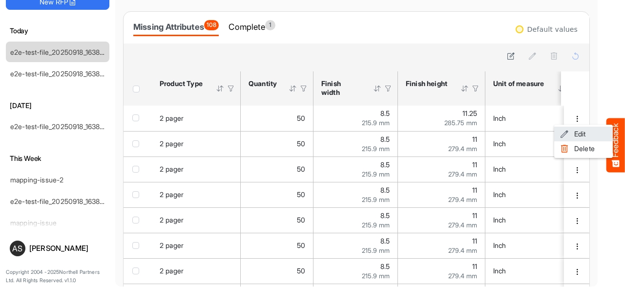
click at [564, 132] on span at bounding box center [564, 133] width 9 height 15
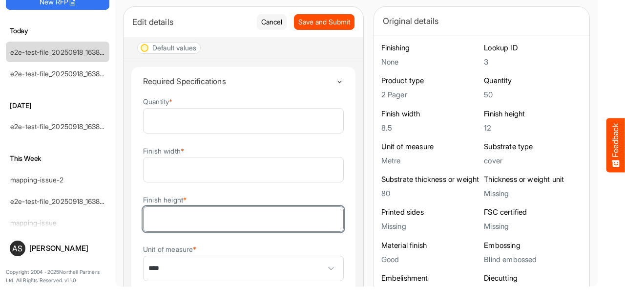
click at [209, 214] on input "*****" at bounding box center [244, 219] width 200 height 24
type input "*********"
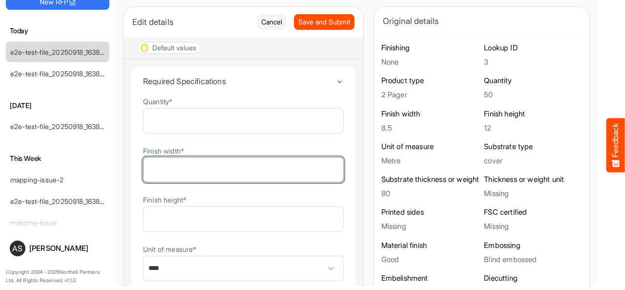
click at [185, 177] on input "***" at bounding box center [244, 169] width 200 height 24
type input "*******"
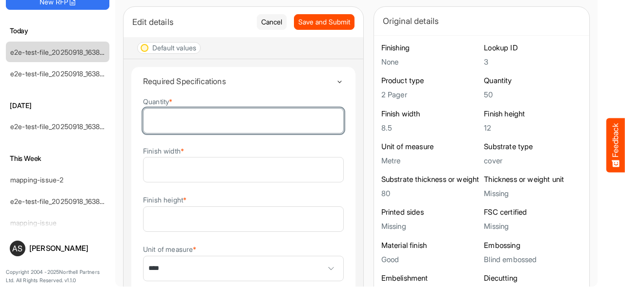
click at [183, 120] on input "**" at bounding box center [244, 120] width 200 height 24
type input "***"
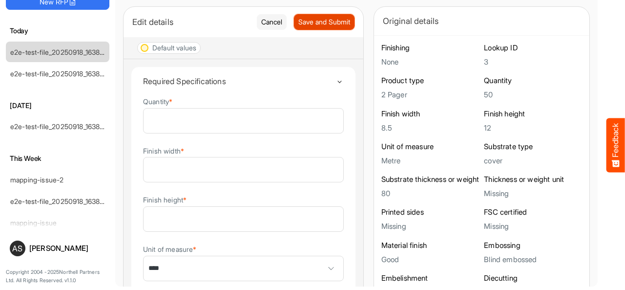
click at [313, 17] on span "Save and Submit" at bounding box center [324, 22] width 52 height 11
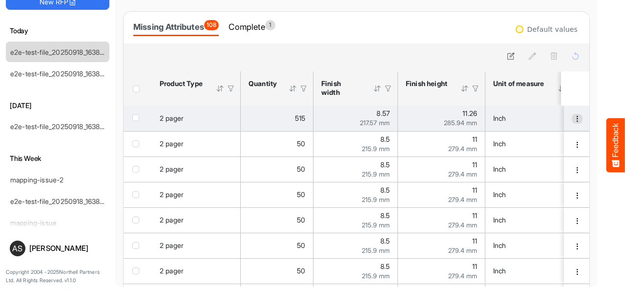
click at [574, 118] on span "dropdownbutton" at bounding box center [577, 118] width 7 height 7
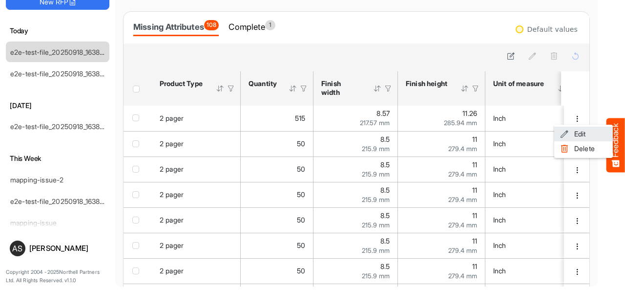
click at [581, 134] on li "Edit" at bounding box center [583, 133] width 59 height 15
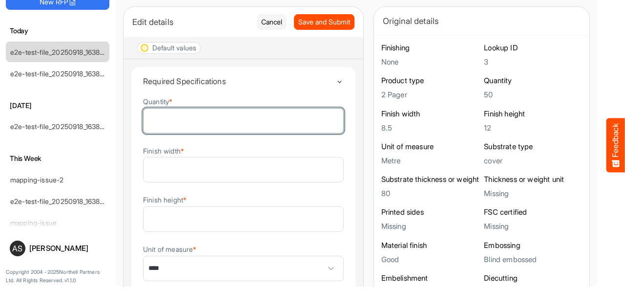
click at [190, 123] on input "***" at bounding box center [244, 120] width 200 height 24
type input "*"
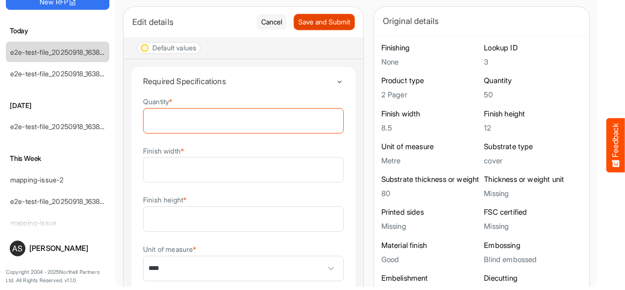
click at [300, 24] on span "Save and Submit" at bounding box center [324, 22] width 52 height 11
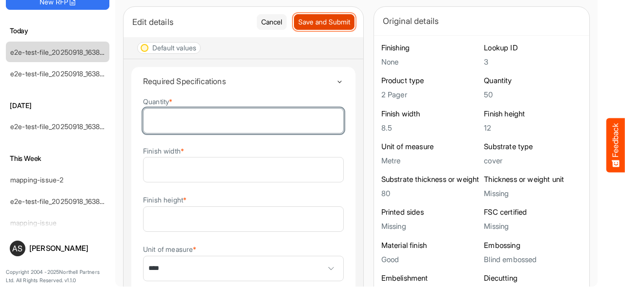
type input "***"
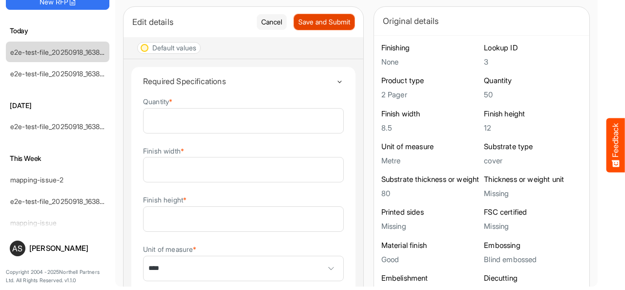
click at [298, 19] on span "Save and Submit" at bounding box center [324, 22] width 52 height 11
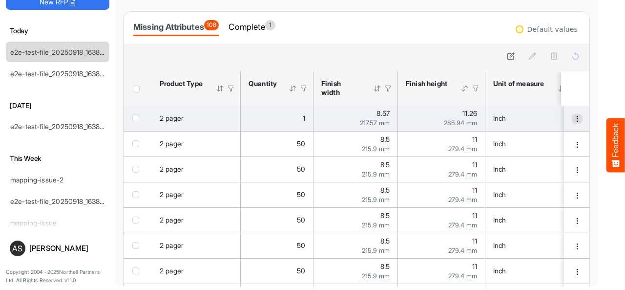
click at [574, 117] on span "dropdownbutton" at bounding box center [577, 118] width 7 height 7
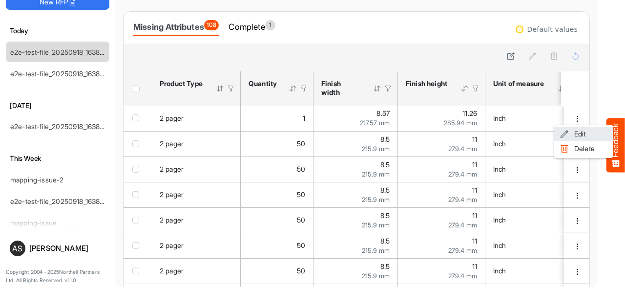
click at [575, 127] on li "Edit" at bounding box center [583, 133] width 59 height 15
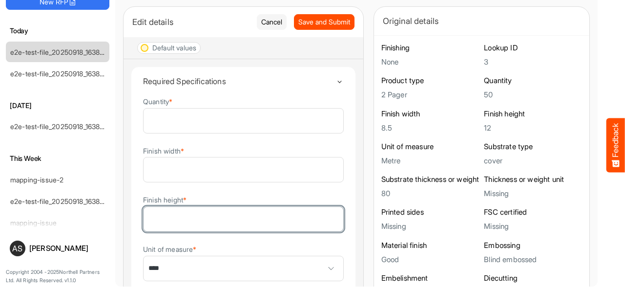
click at [157, 217] on input "*********" at bounding box center [244, 219] width 200 height 24
type input "**********"
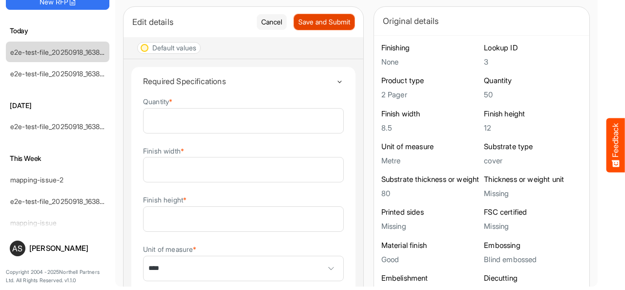
click at [298, 17] on span "Save and Submit" at bounding box center [324, 22] width 52 height 11
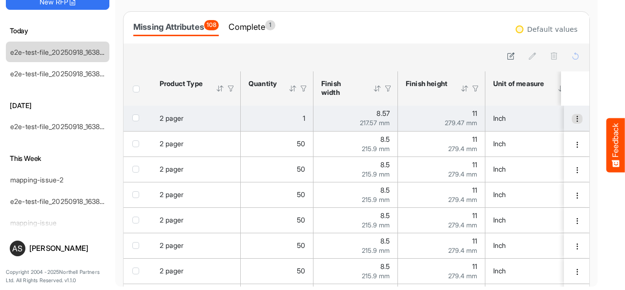
click at [572, 122] on button "dropdownbutton" at bounding box center [577, 119] width 11 height 10
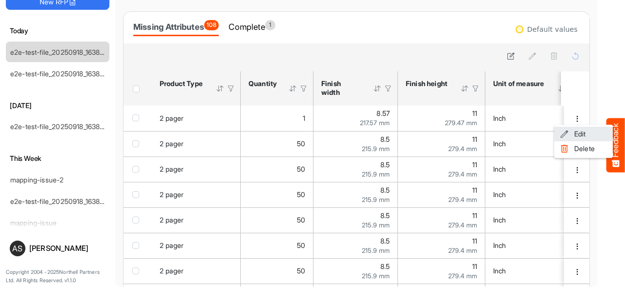
click at [570, 132] on li "Edit" at bounding box center [583, 133] width 59 height 15
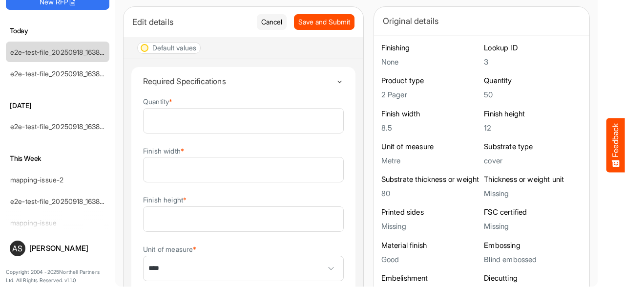
scroll to position [280, 0]
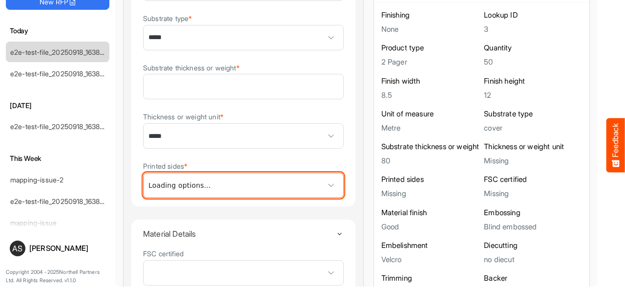
click at [324, 184] on span at bounding box center [331, 185] width 15 height 15
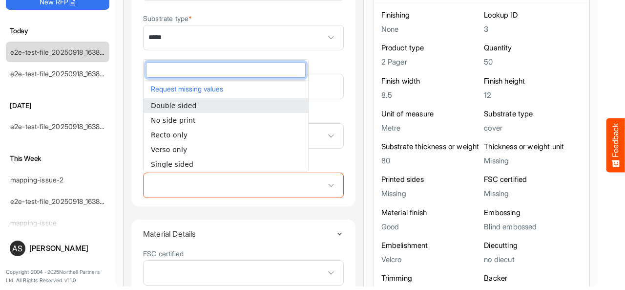
click at [262, 219] on summary "Material Details" at bounding box center [243, 233] width 201 height 28
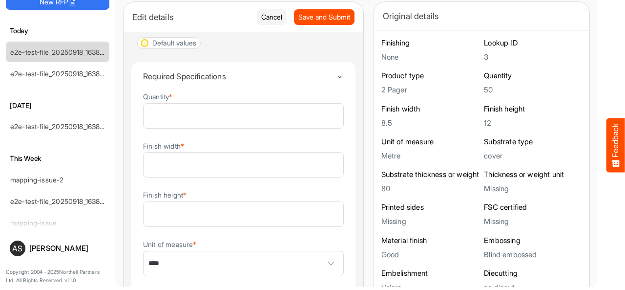
scroll to position [63, 0]
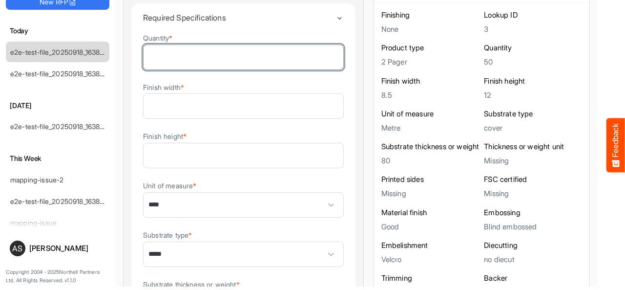
click at [180, 45] on input "*" at bounding box center [244, 57] width 200 height 24
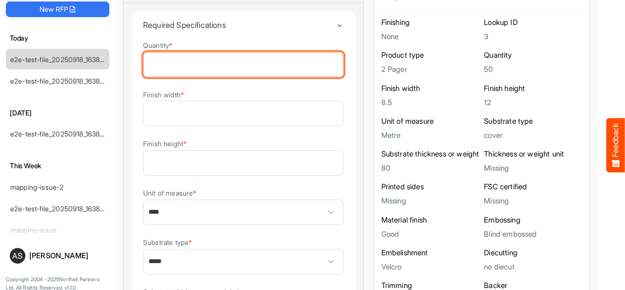
scroll to position [30, 0]
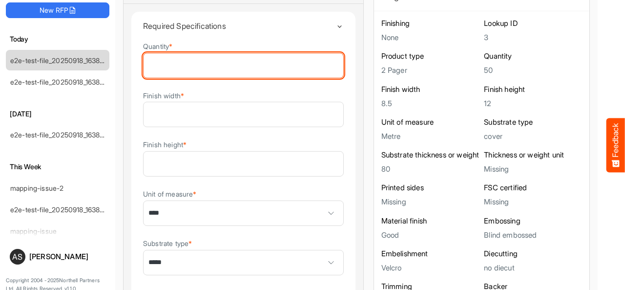
click at [261, 67] on input "**********" at bounding box center [244, 65] width 200 height 24
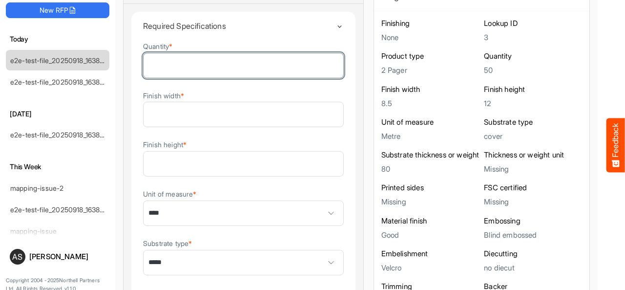
type input "*"
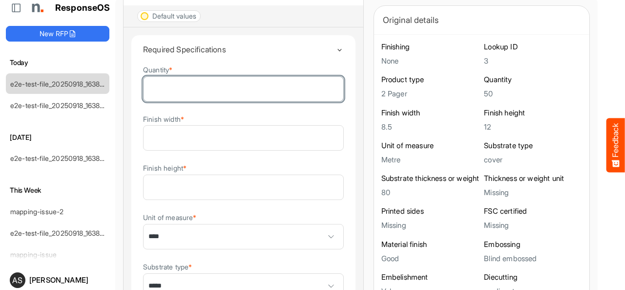
scroll to position [0, 0]
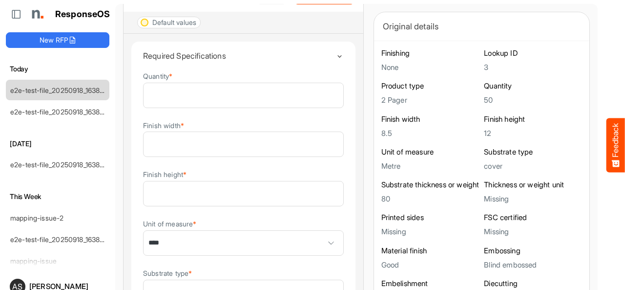
click at [190, 23] on div "Default values" at bounding box center [174, 22] width 44 height 7
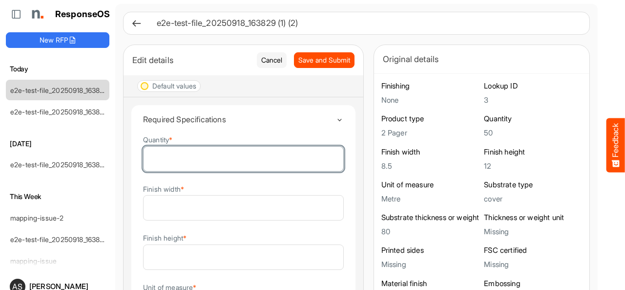
click at [182, 168] on input "*" at bounding box center [244, 158] width 200 height 24
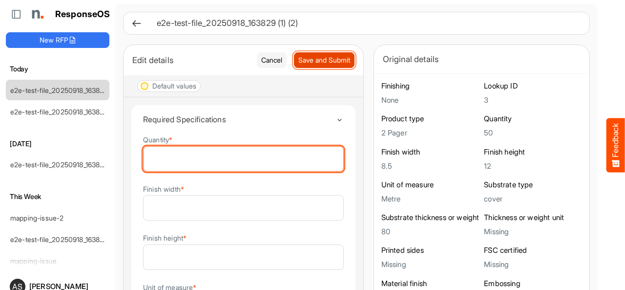
type input "**********"
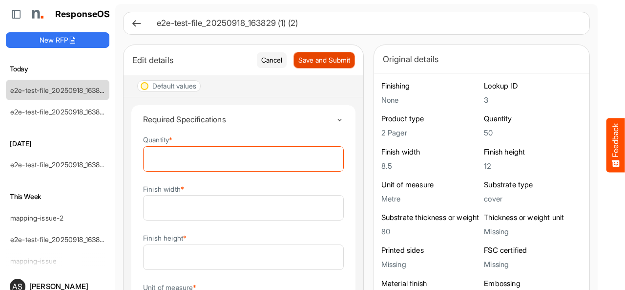
click at [302, 52] on button "Save and Submit" at bounding box center [324, 60] width 61 height 16
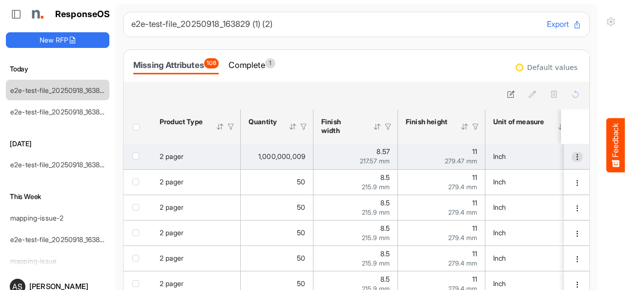
click at [574, 154] on span "dropdownbutton" at bounding box center [577, 156] width 7 height 7
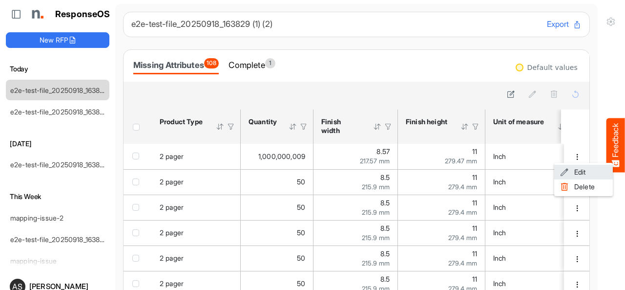
click at [584, 174] on li "Edit" at bounding box center [583, 172] width 59 height 15
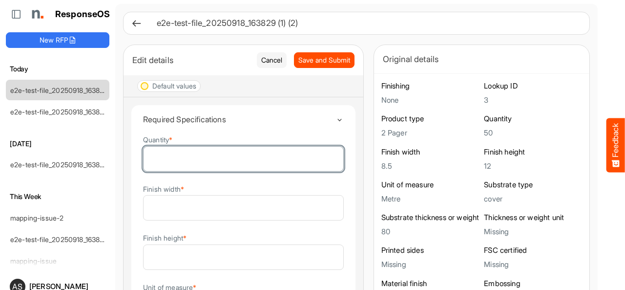
drag, startPoint x: 216, startPoint y: 149, endPoint x: 105, endPoint y: 170, distance: 112.4
click at [105, 170] on div "ResponseOS New RFP [DATE] e2e-test-file_20250918_163829 (1) (2) e2e-test-file_2…" at bounding box center [400, 145] width 801 height 290
type input "*"
type input "******"
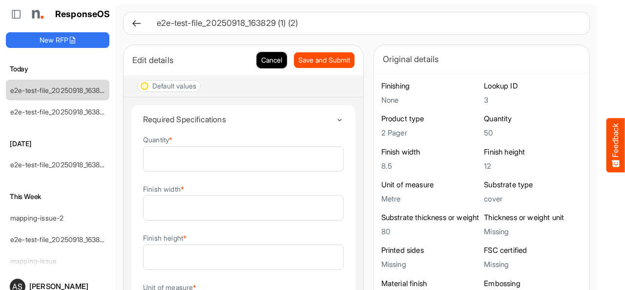
click at [257, 53] on button "Cancel" at bounding box center [272, 60] width 30 height 16
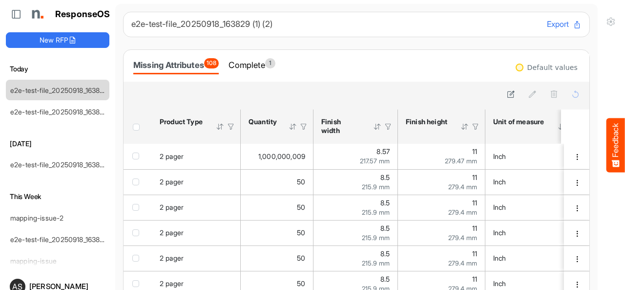
click at [516, 69] on div at bounding box center [520, 67] width 8 height 8
click at [527, 71] on div "Default values" at bounding box center [552, 67] width 50 height 7
click at [557, 69] on div "Default values" at bounding box center [552, 67] width 50 height 7
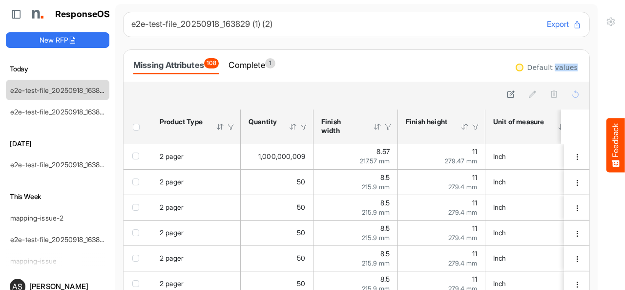
click at [557, 69] on div "Default values" at bounding box center [552, 67] width 50 height 7
